Goal: Use online tool/utility: Utilize a website feature to perform a specific function

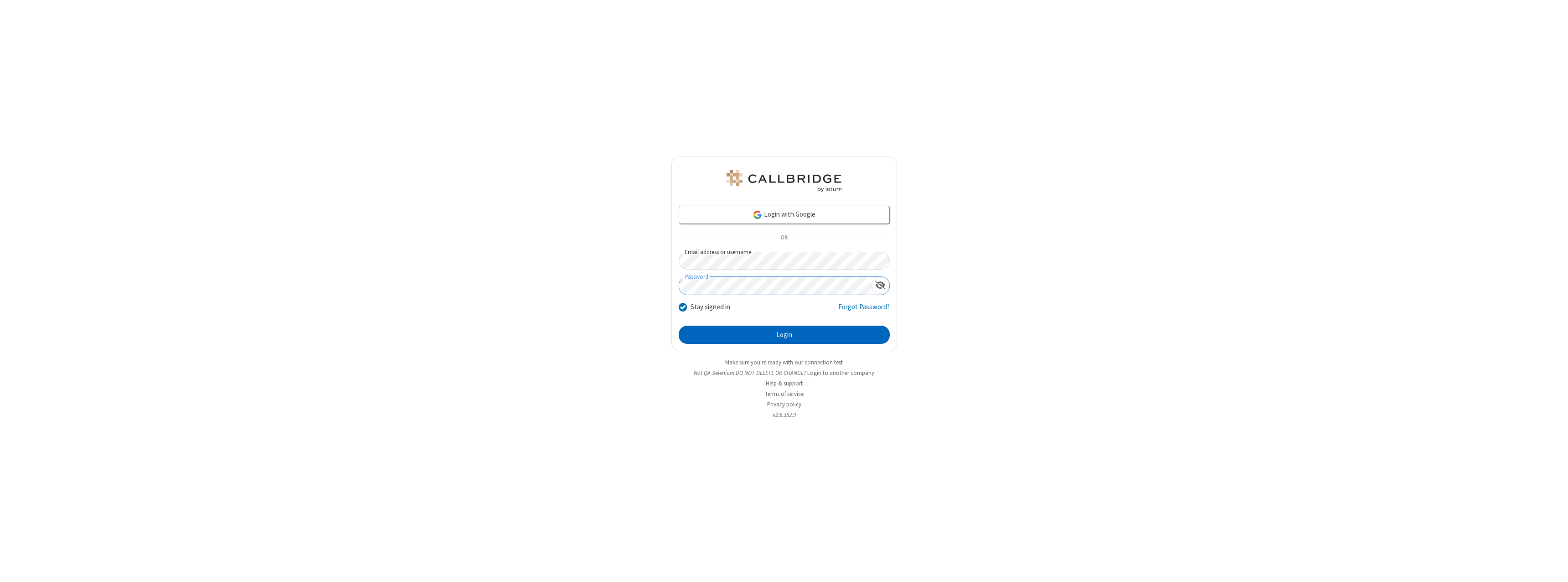
click at [784, 334] on button "Login" at bounding box center [784, 334] width 211 height 18
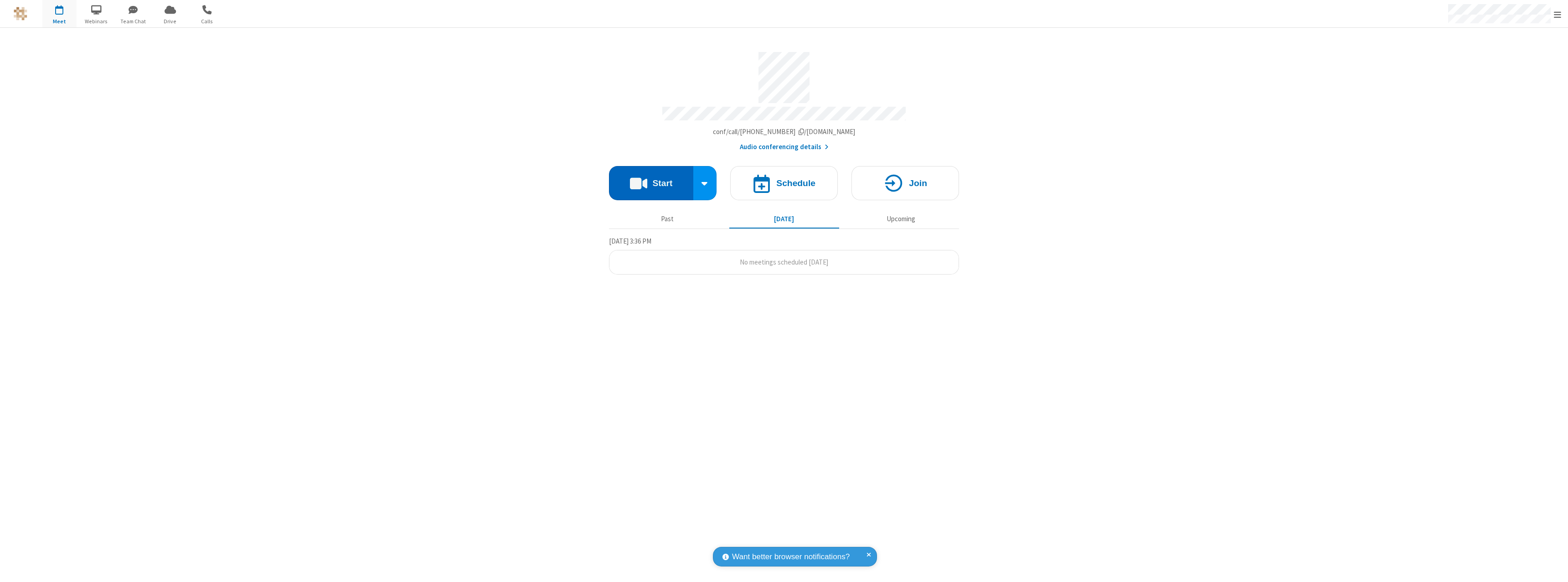
click at [651, 179] on button "Start" at bounding box center [652, 183] width 85 height 34
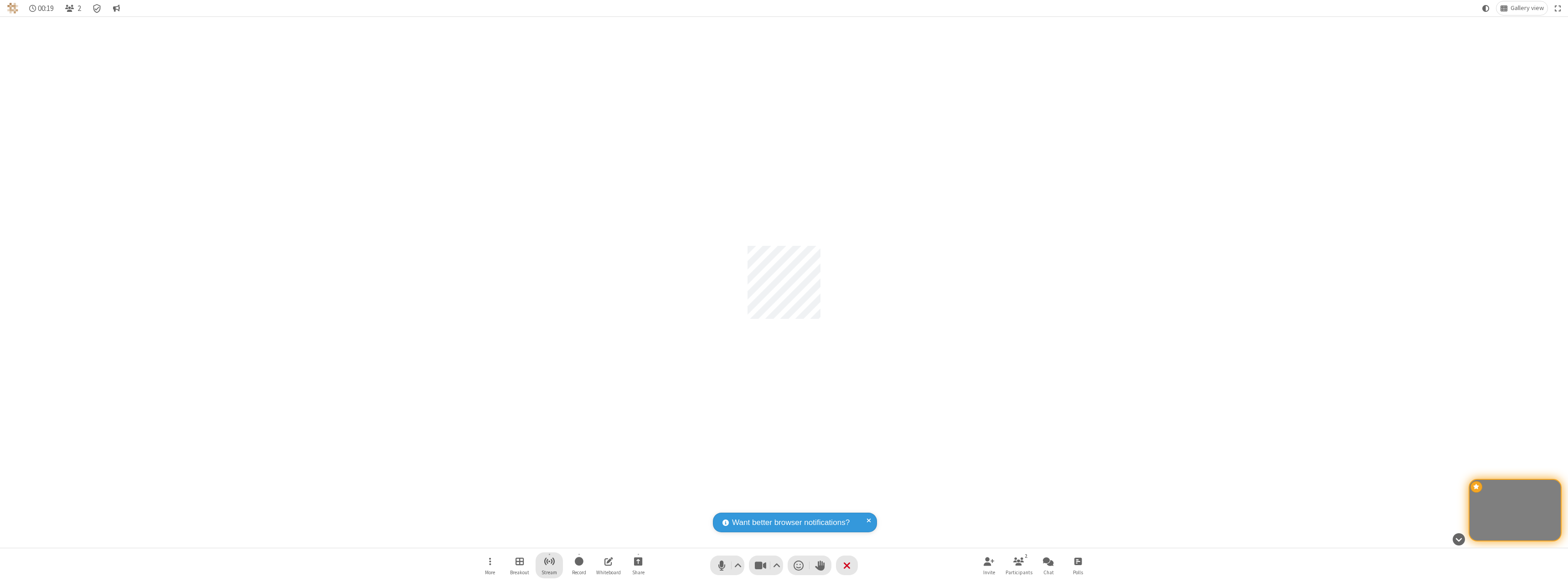
click at [549, 565] on span "Start streaming" at bounding box center [549, 561] width 11 height 11
